Goal: Transaction & Acquisition: Purchase product/service

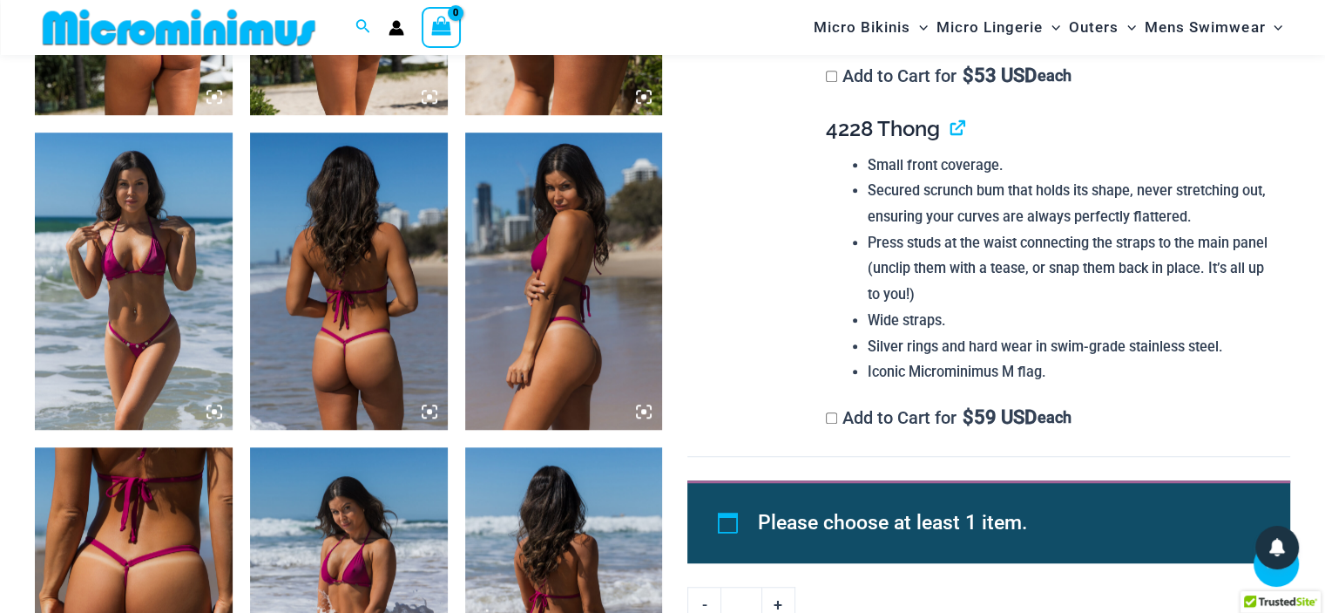
scroll to position [1291, 0]
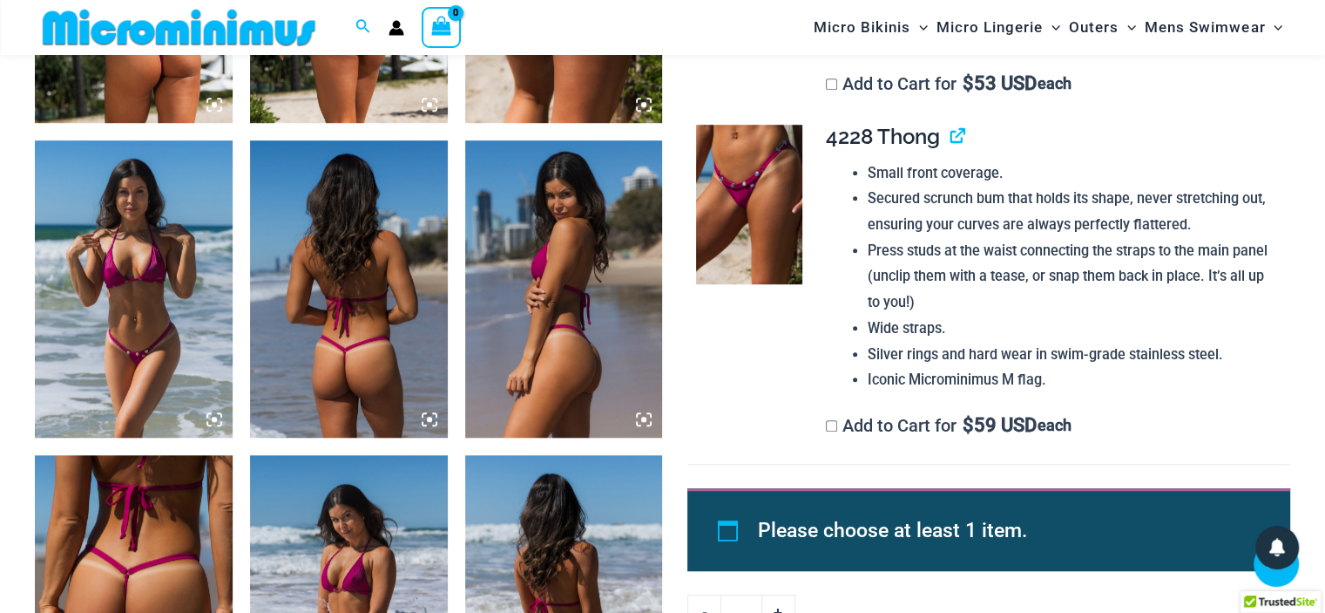
click at [750, 201] on img at bounding box center [749, 204] width 106 height 159
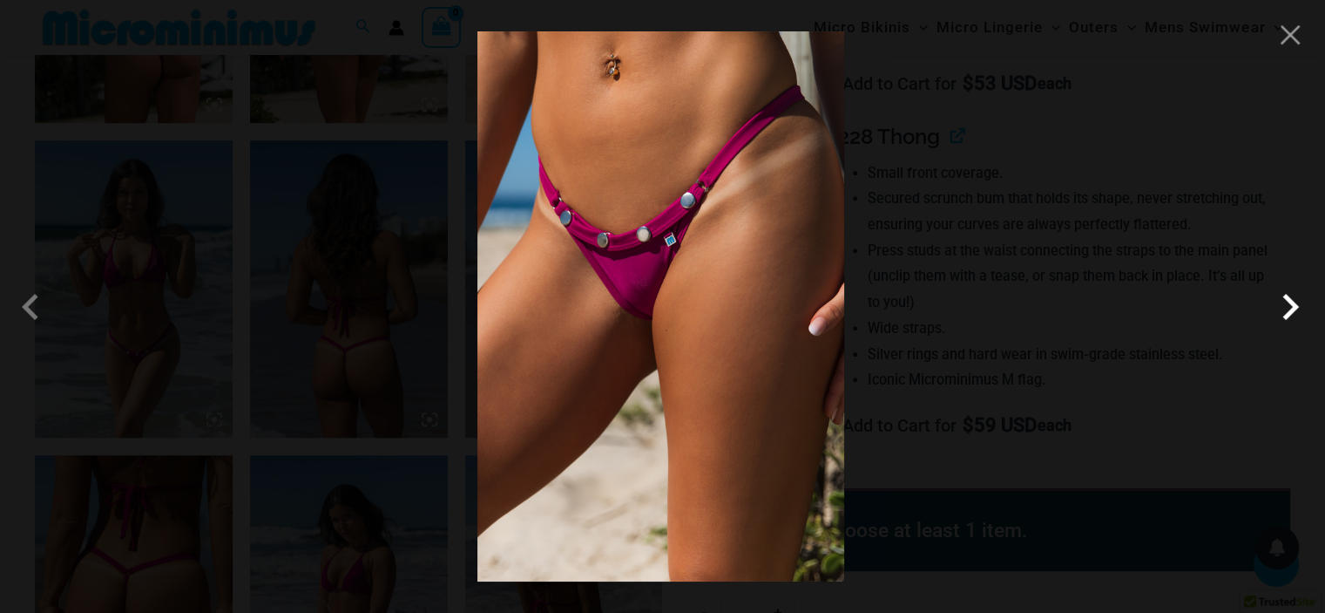
click at [1284, 306] on span at bounding box center [1290, 307] width 52 height 52
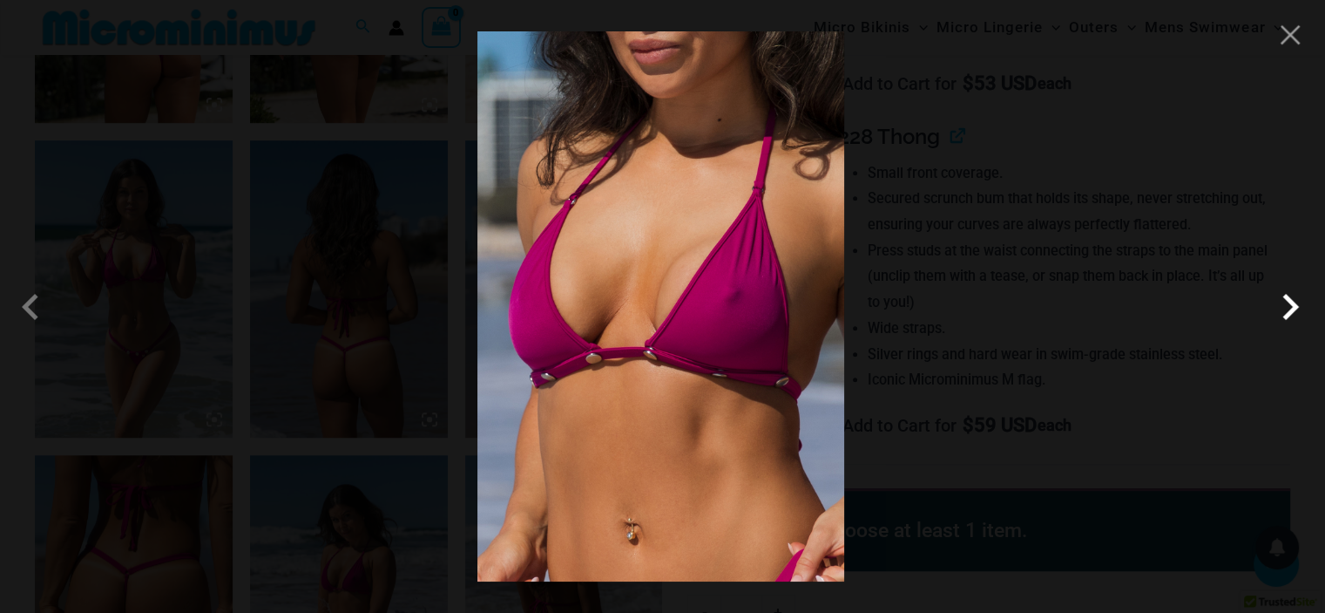
click at [1284, 306] on span at bounding box center [1290, 307] width 52 height 52
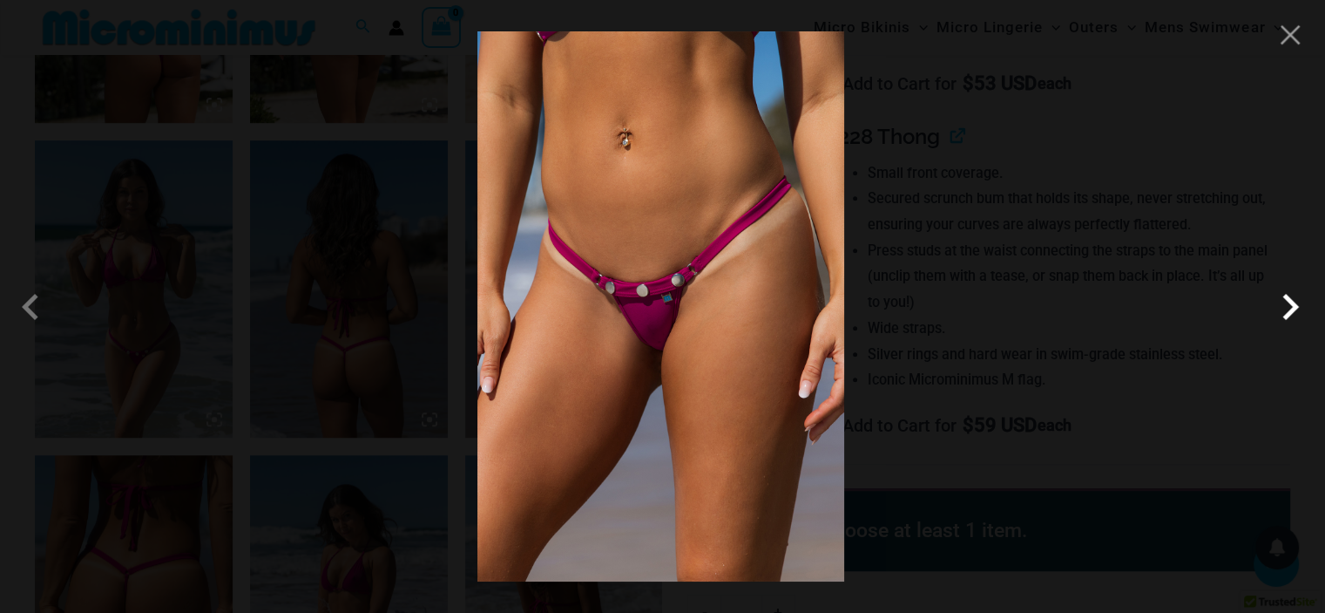
click at [1284, 306] on span at bounding box center [1290, 307] width 52 height 52
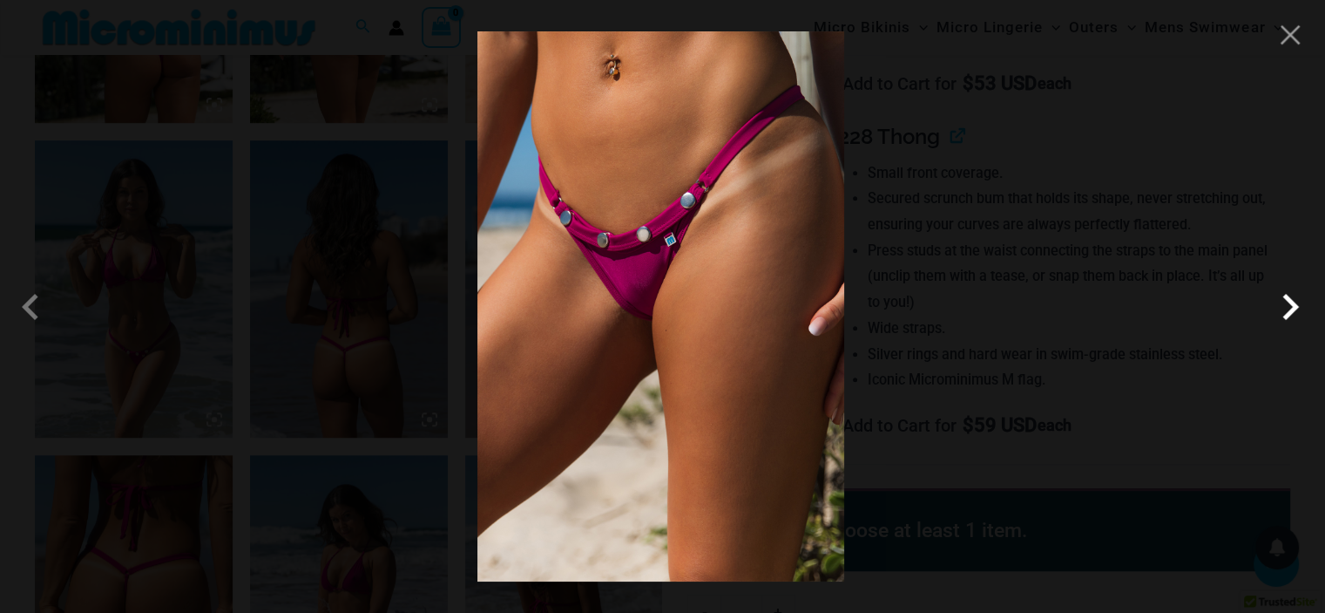
click at [1289, 302] on span at bounding box center [1290, 307] width 52 height 52
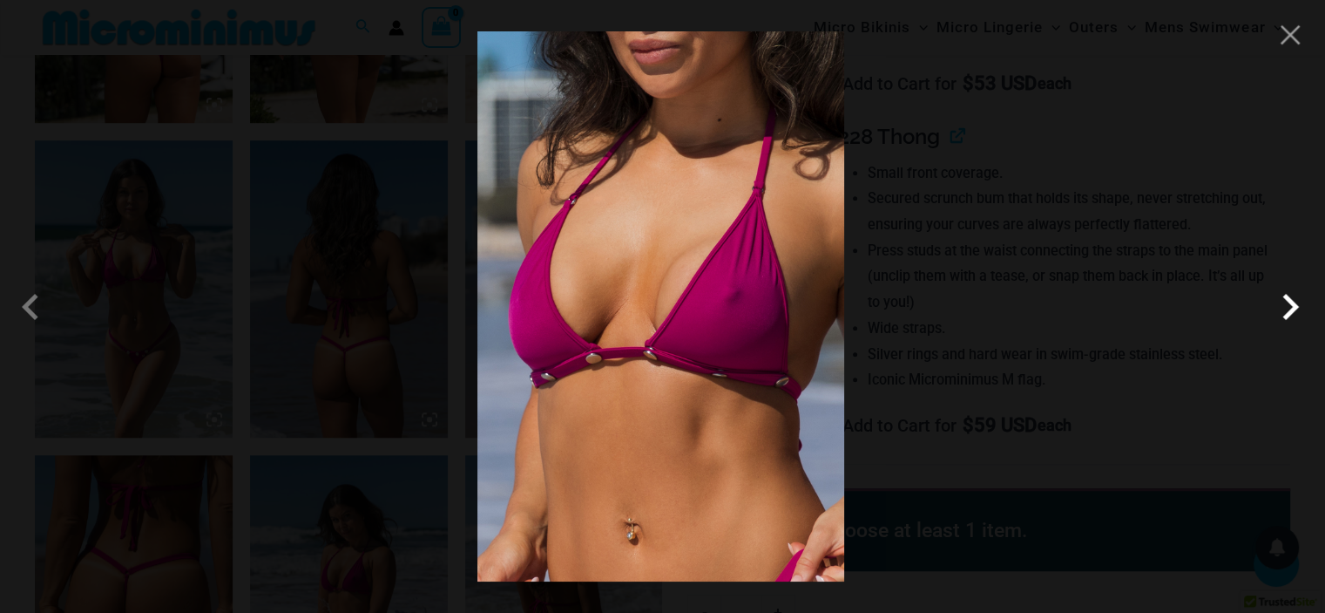
click at [1289, 302] on span at bounding box center [1290, 307] width 52 height 52
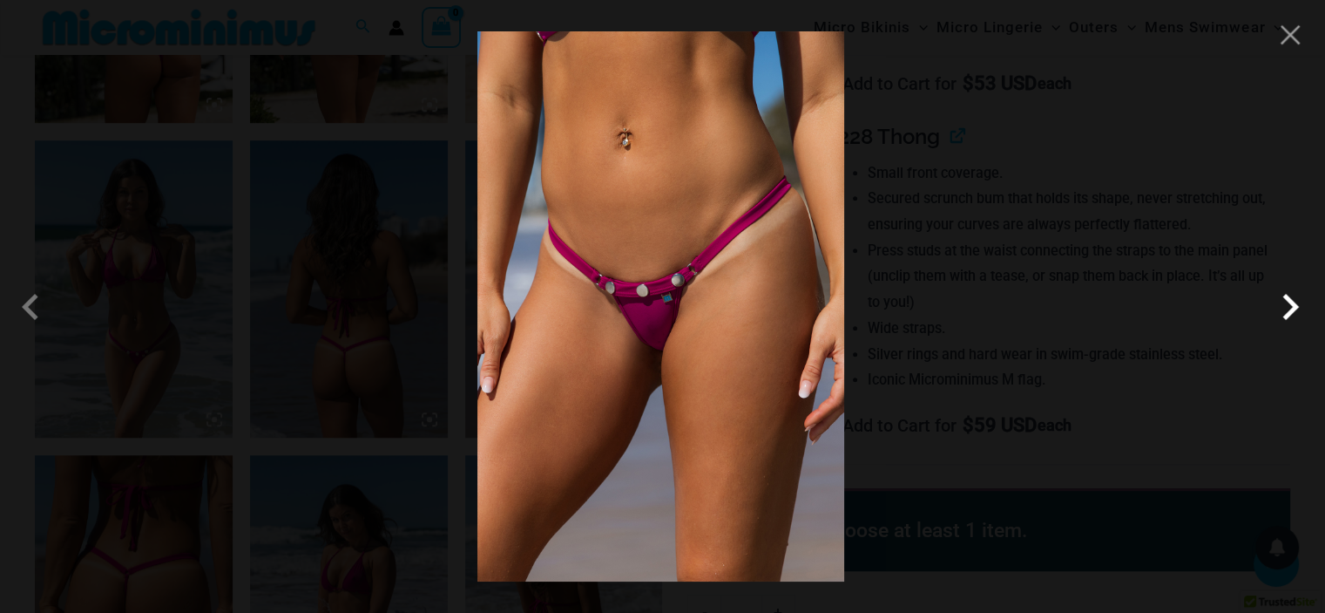
click at [1289, 302] on span at bounding box center [1290, 307] width 52 height 52
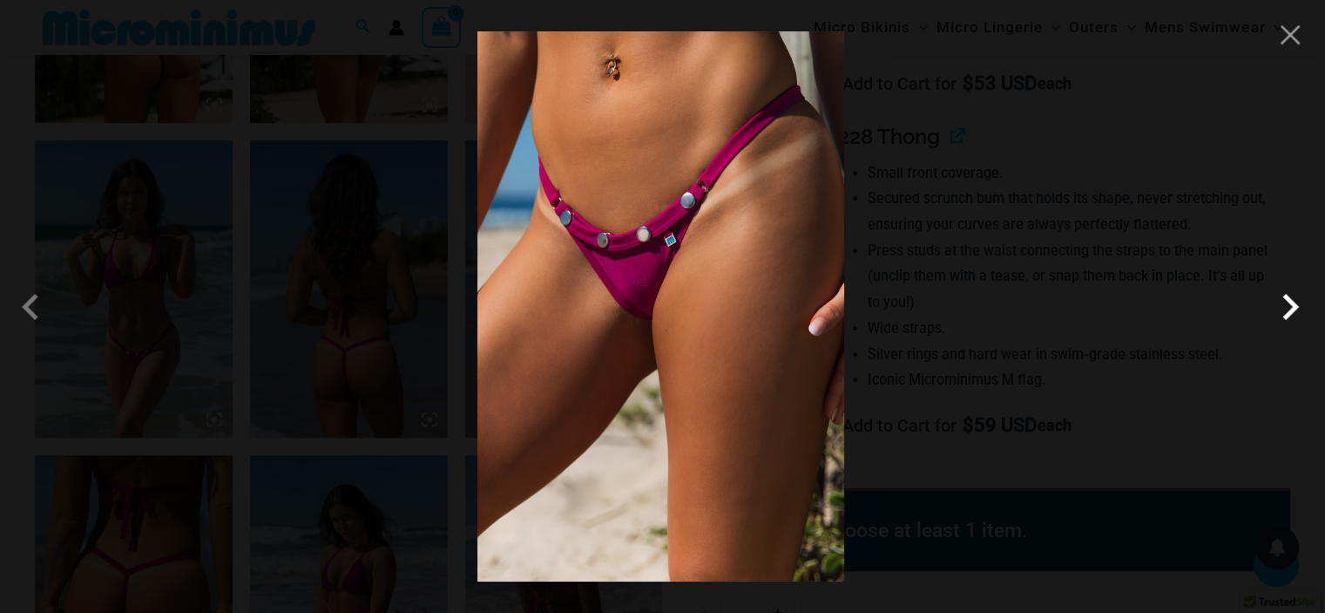
click at [1289, 302] on span at bounding box center [1290, 307] width 52 height 52
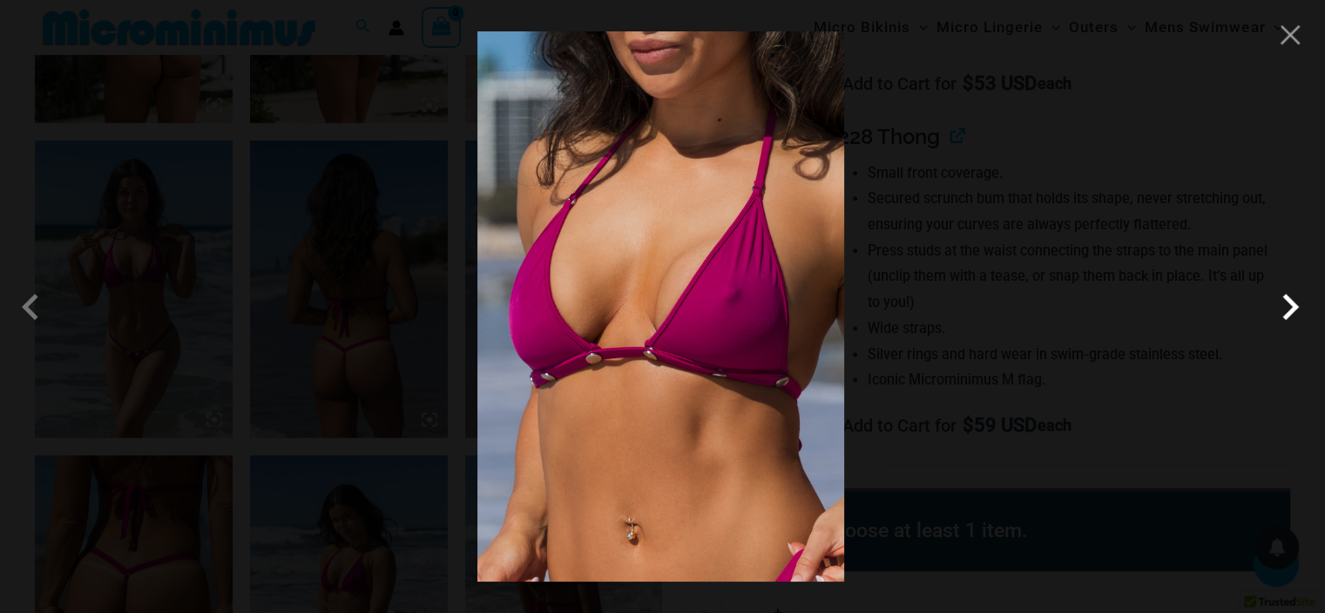
click at [1289, 302] on span at bounding box center [1290, 307] width 52 height 52
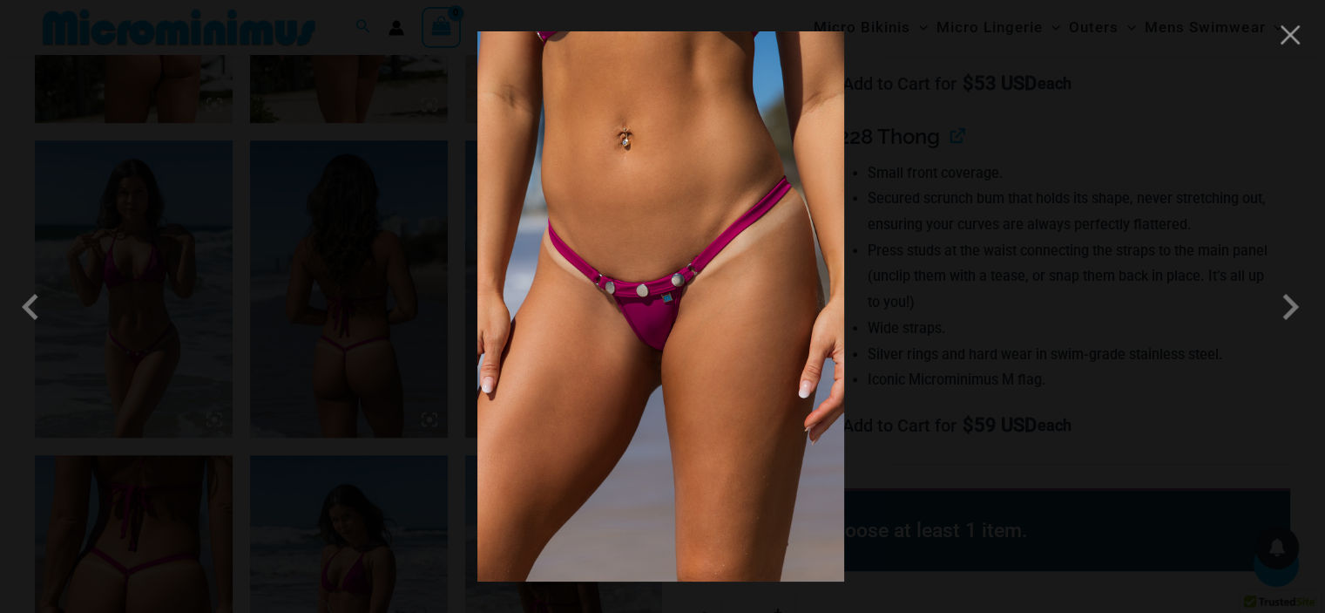
click at [1282, 48] on div at bounding box center [662, 306] width 1325 height 613
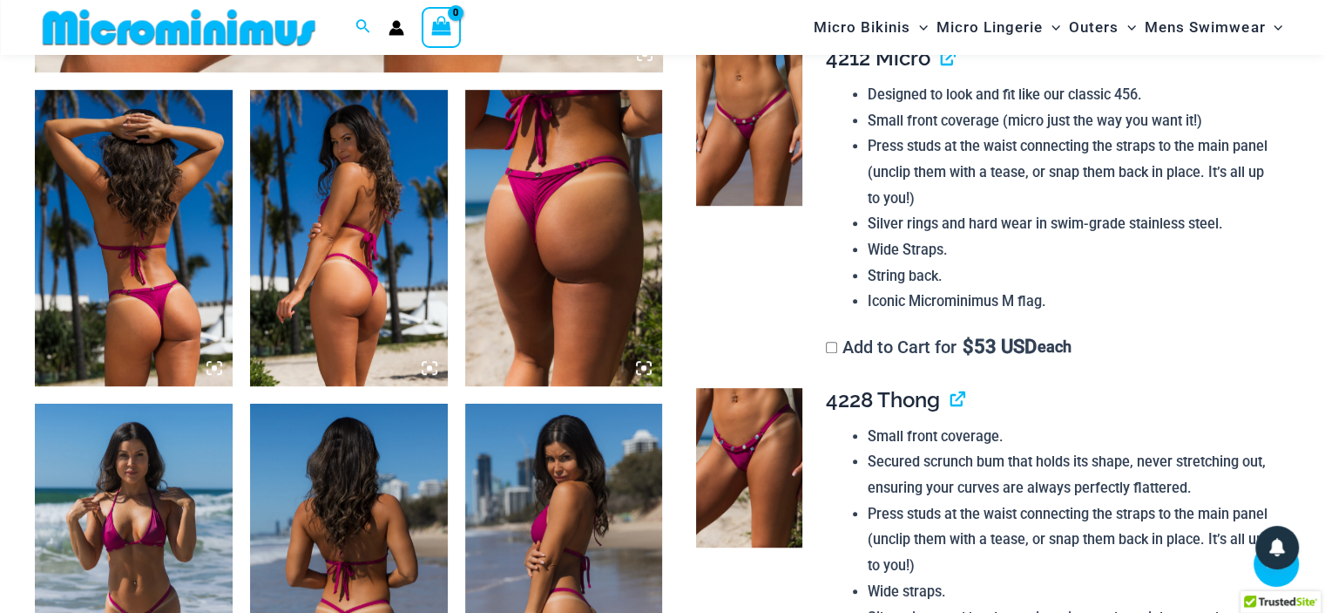
scroll to position [1000, 0]
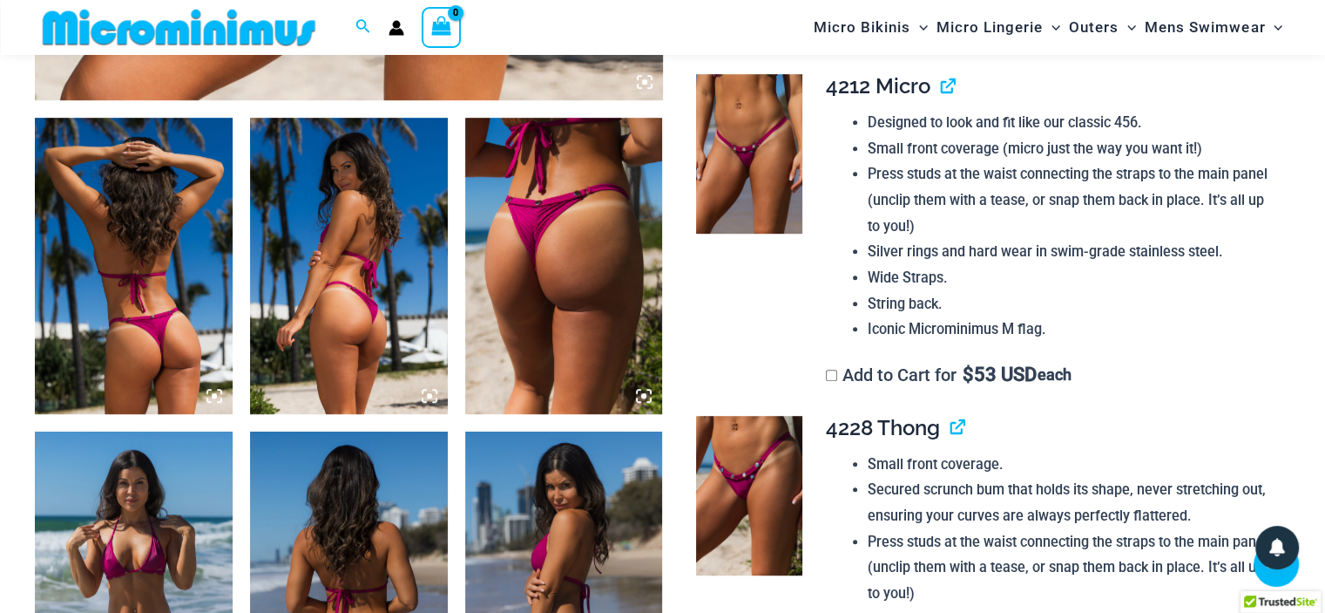
click at [640, 389] on icon at bounding box center [644, 396] width 16 height 16
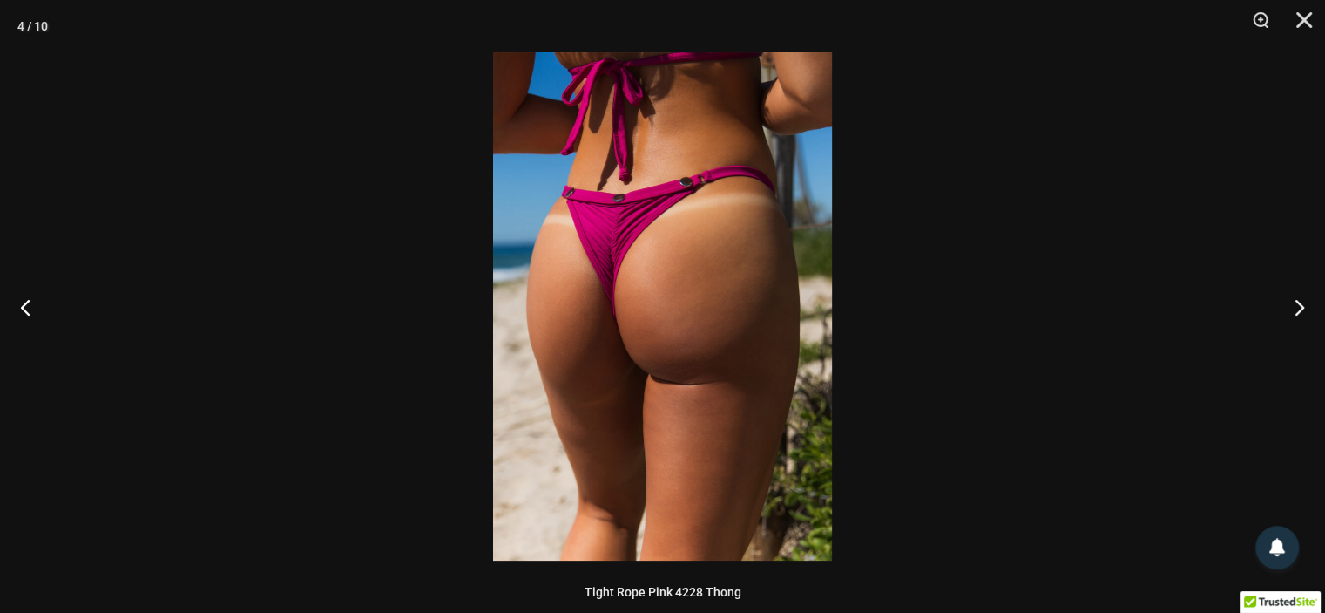
click at [623, 292] on img at bounding box center [662, 306] width 339 height 508
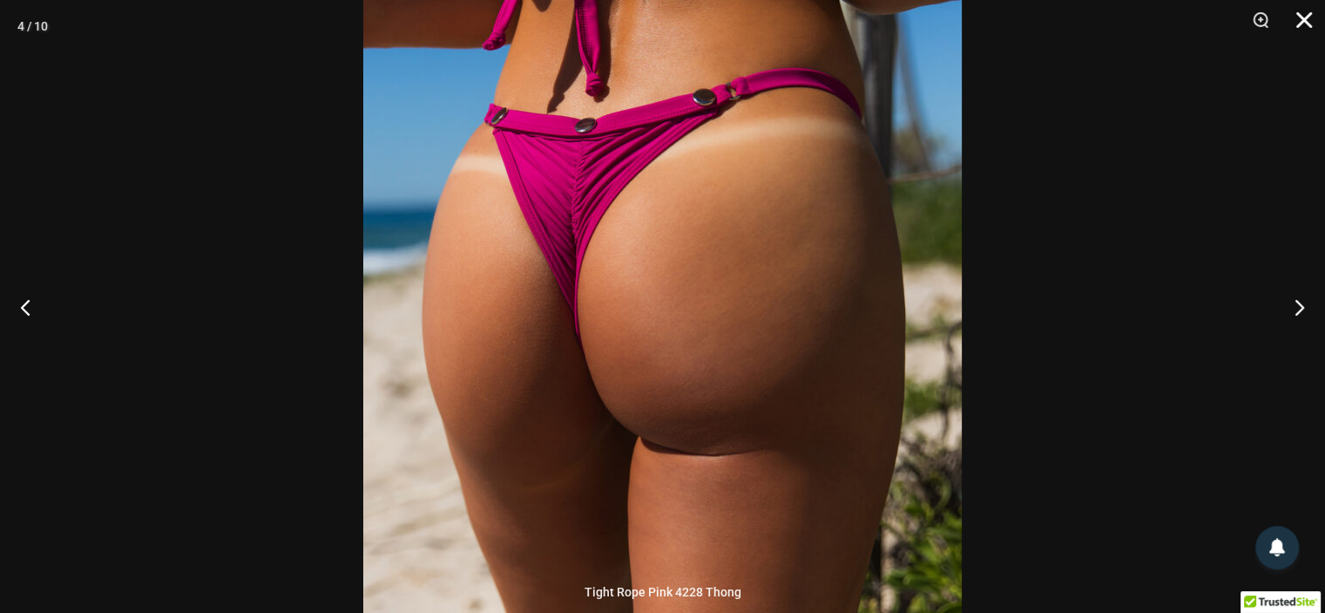
click at [1306, 18] on button "Close" at bounding box center [1299, 26] width 44 height 52
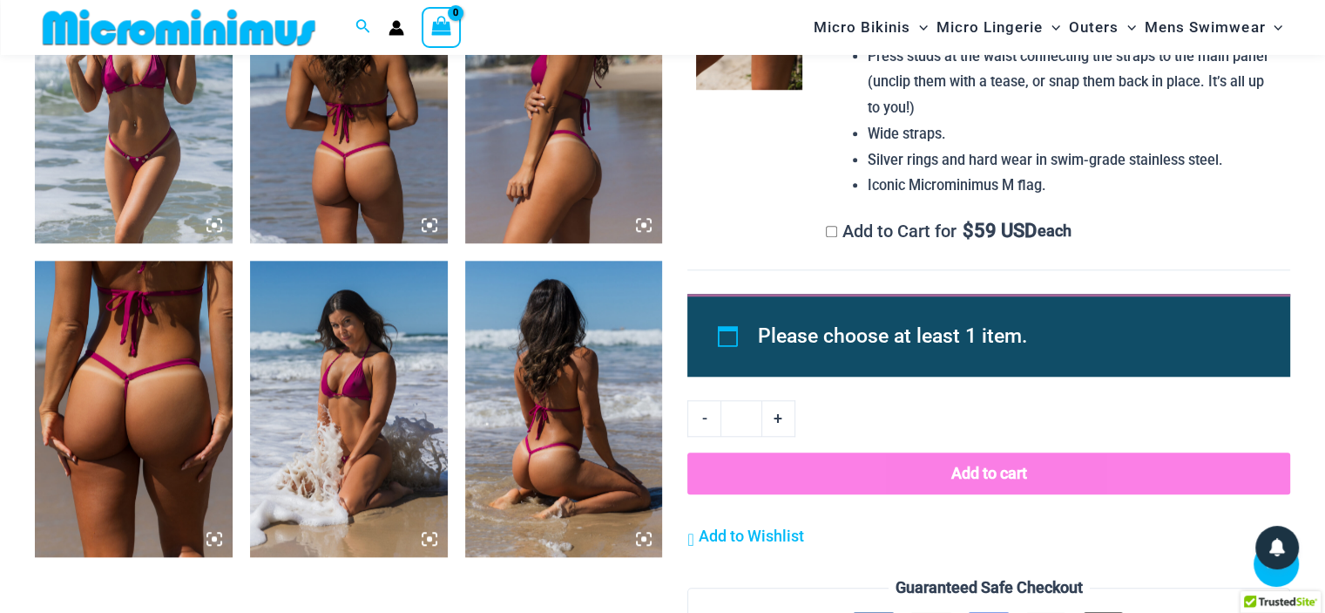
scroll to position [1582, 0]
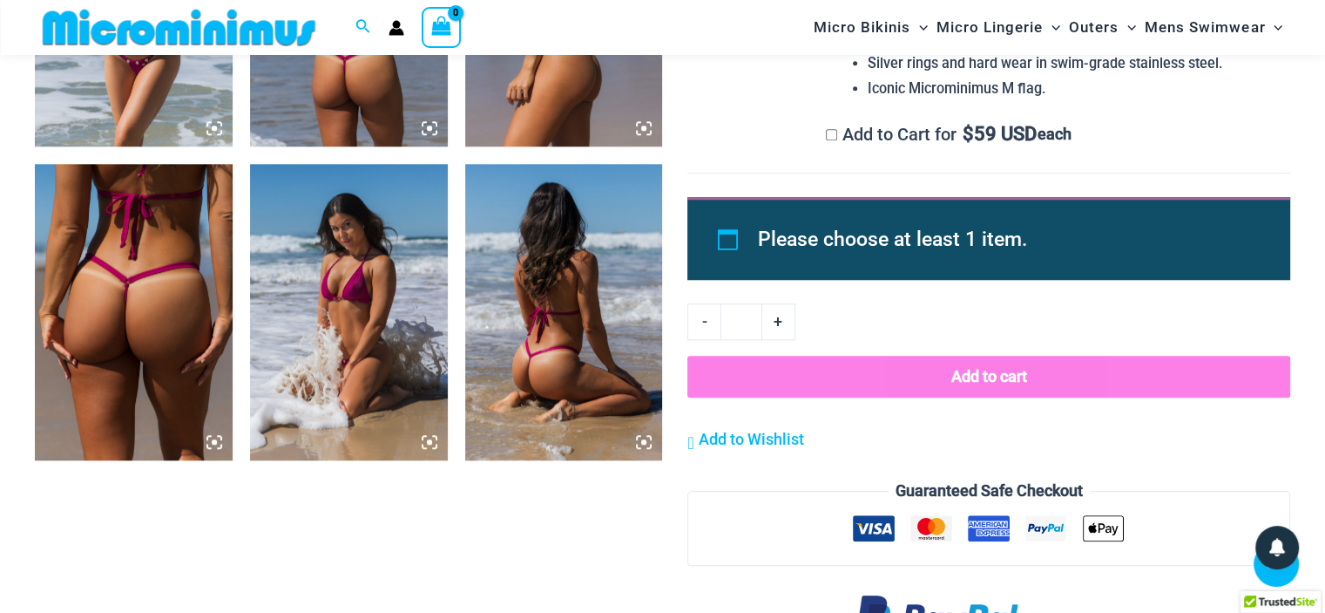
click at [645, 444] on icon at bounding box center [644, 442] width 16 height 16
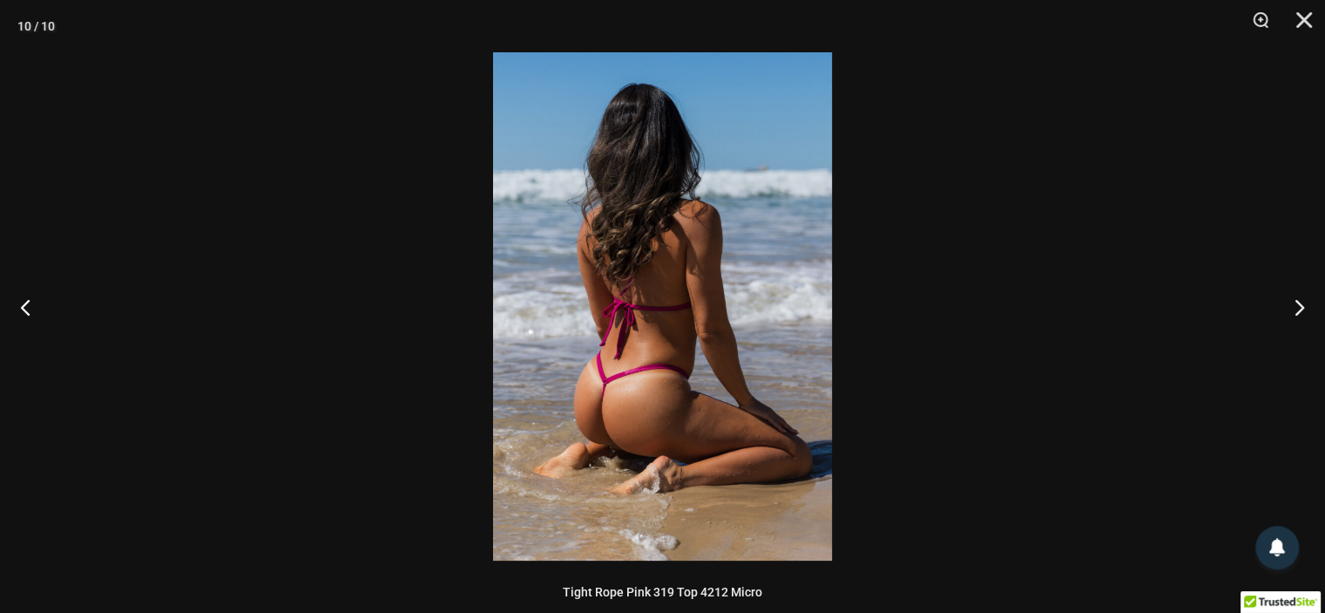
click at [648, 394] on img at bounding box center [662, 306] width 339 height 508
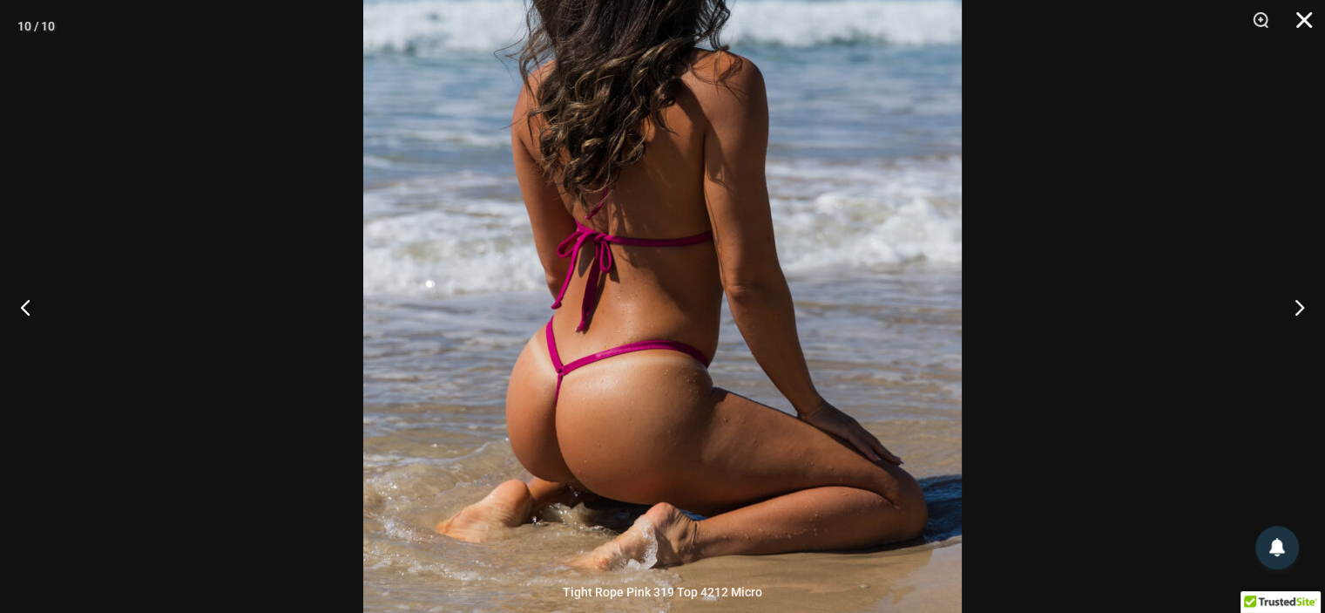
click at [1303, 24] on button "Close" at bounding box center [1299, 26] width 44 height 52
